Goal: Information Seeking & Learning: Understand process/instructions

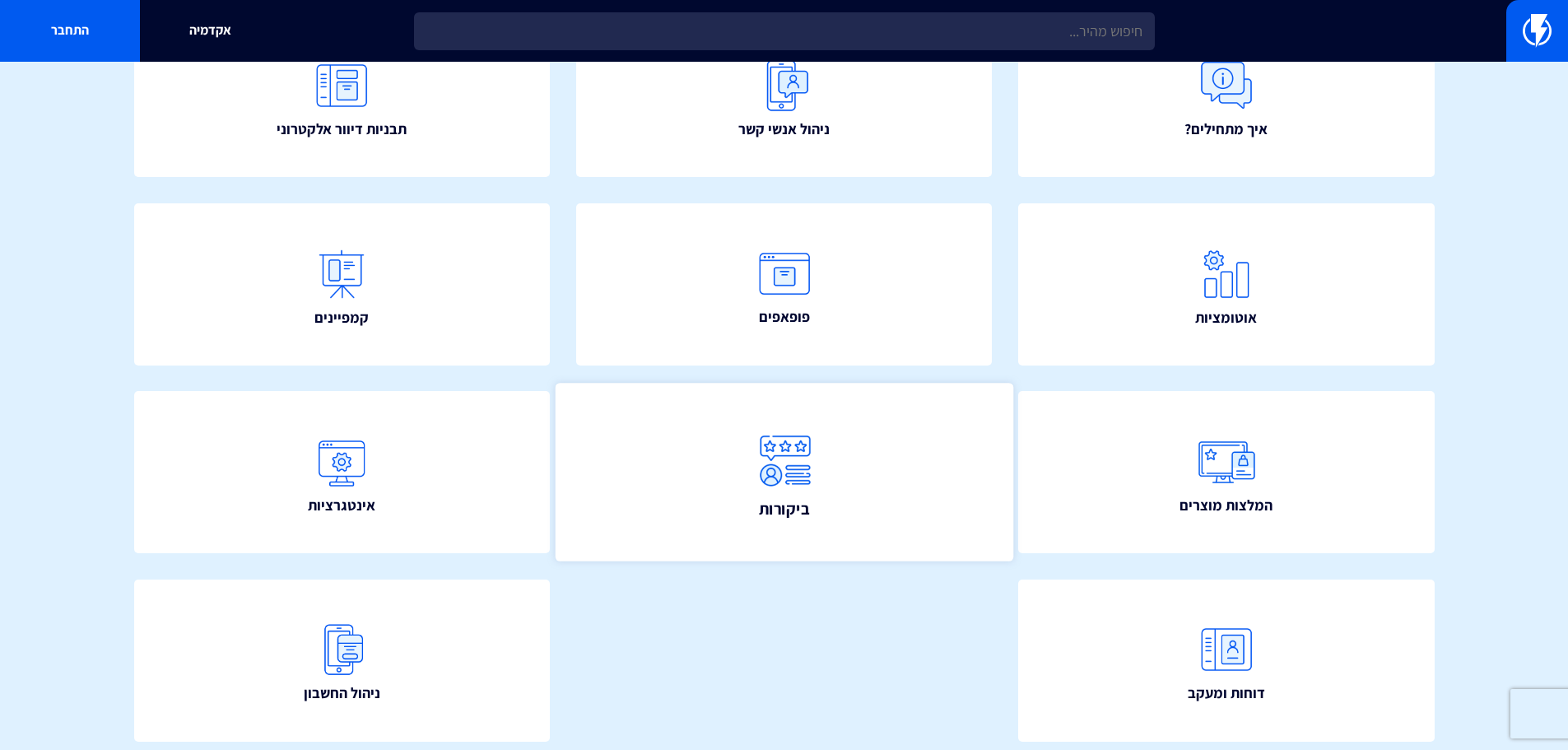
scroll to position [298, 0]
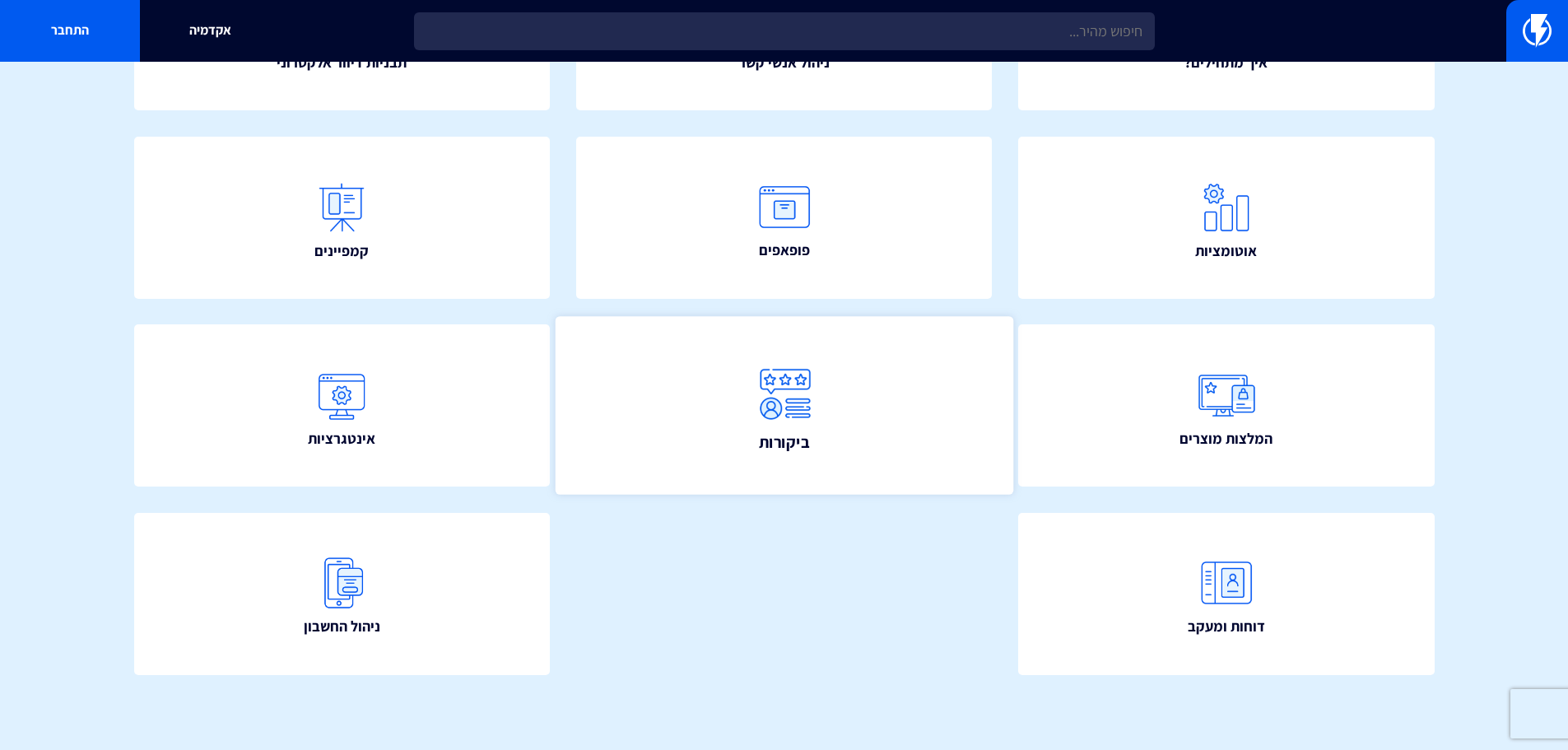
click at [981, 420] on link "ביקורות" at bounding box center [783, 406] width 458 height 178
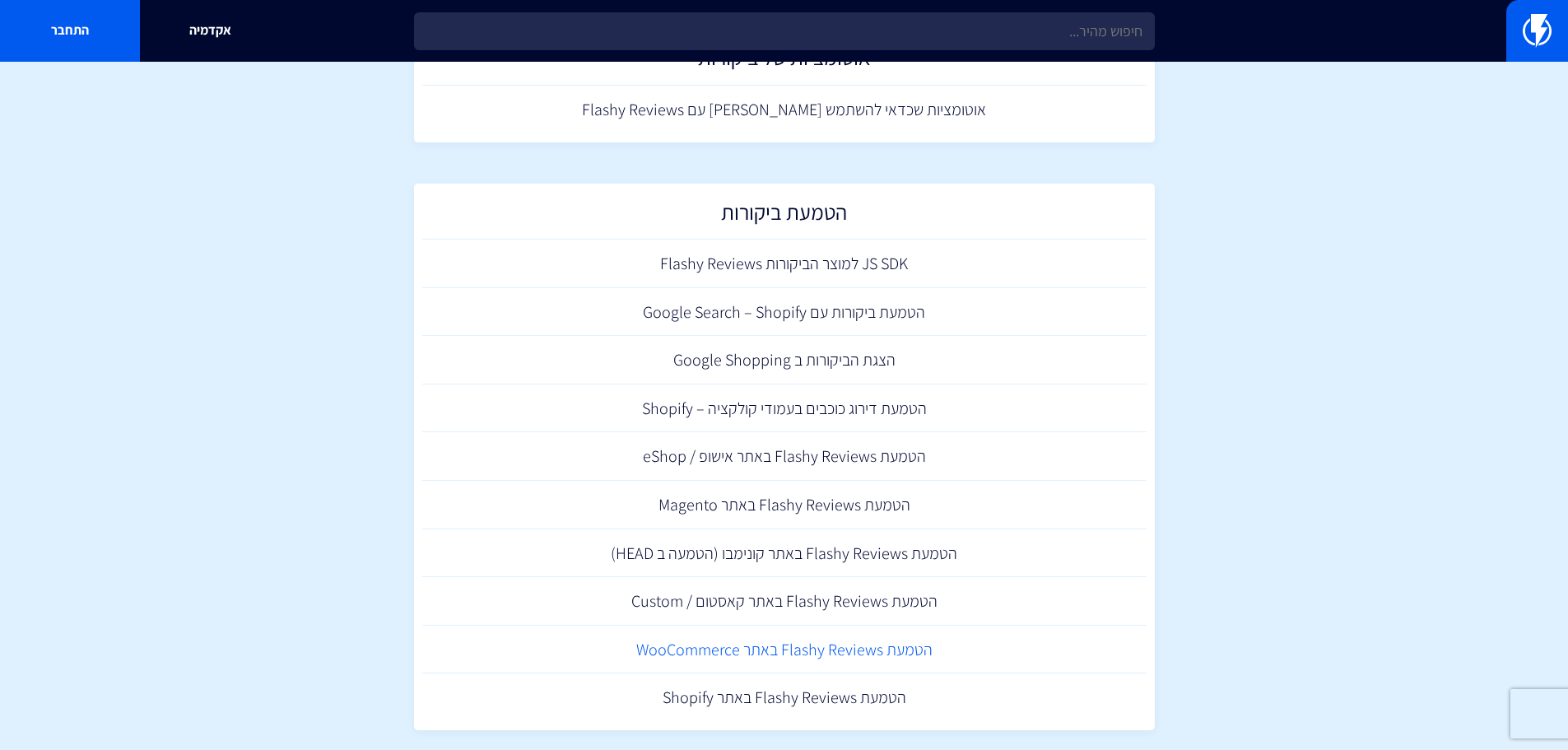
scroll to position [435, 0]
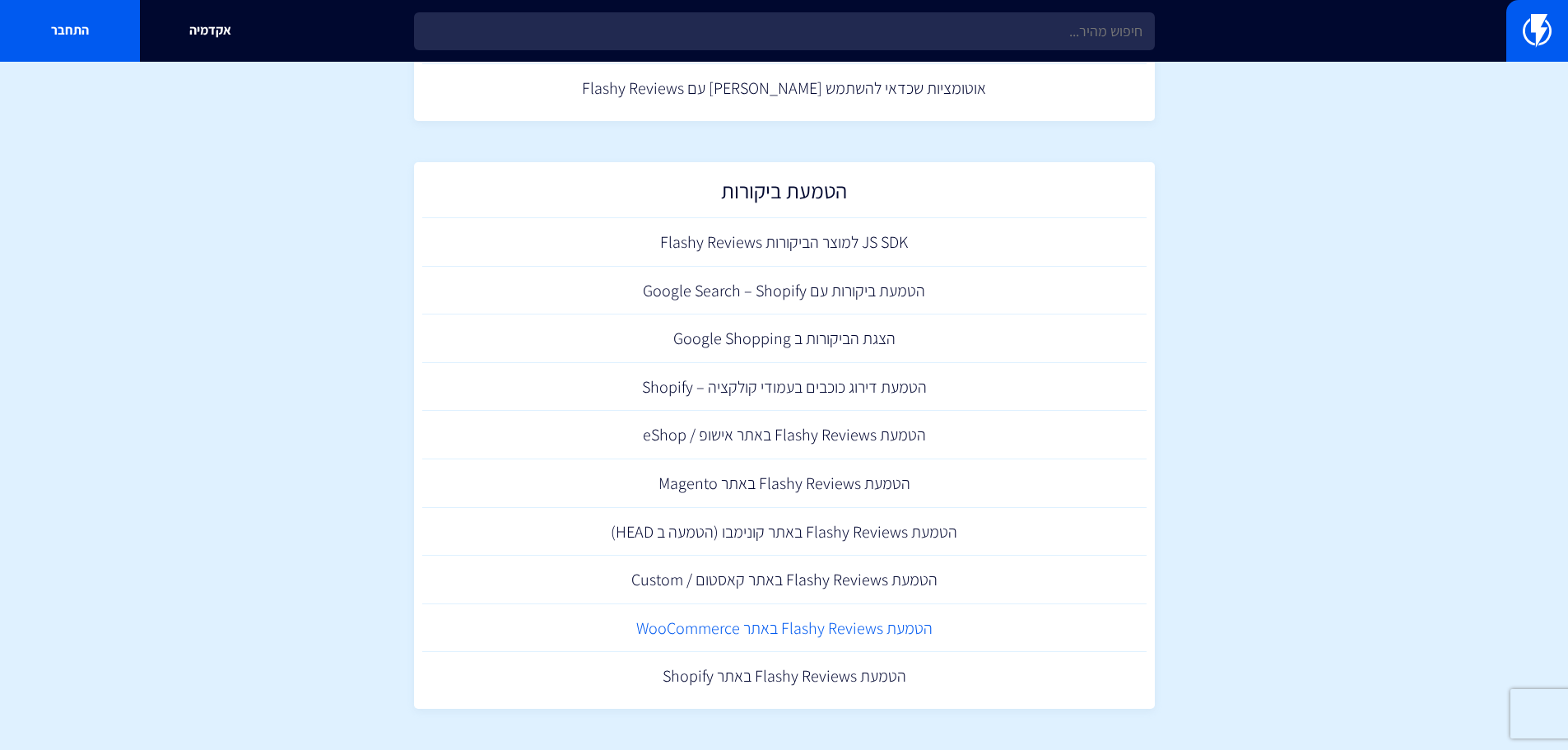
click at [847, 637] on link "הטמעת Flashy Reviews באתר WooCommerce" at bounding box center [784, 628] width 724 height 49
